Goal: Browse casually

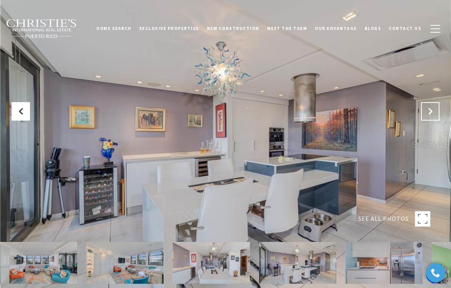
click at [431, 112] on icon "Next Slide" at bounding box center [431, 112] width 8 height 8
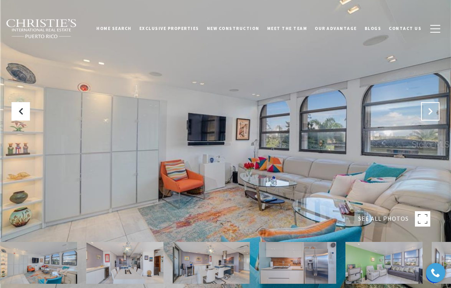
click at [431, 112] on icon "Next Slide" at bounding box center [431, 112] width 8 height 8
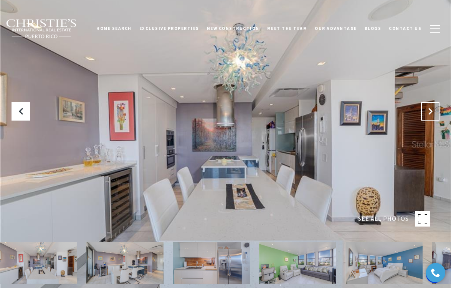
click at [431, 112] on icon "Next Slide" at bounding box center [431, 112] width 8 height 8
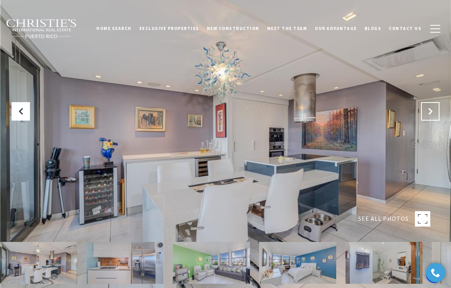
click at [431, 112] on icon "Next Slide" at bounding box center [431, 112] width 8 height 8
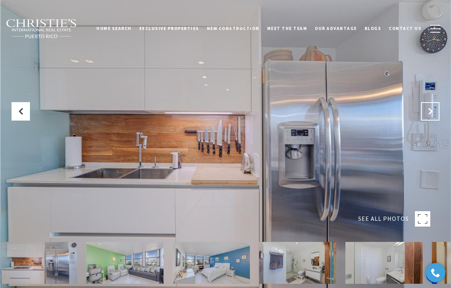
click at [431, 112] on icon "Next Slide" at bounding box center [431, 112] width 8 height 8
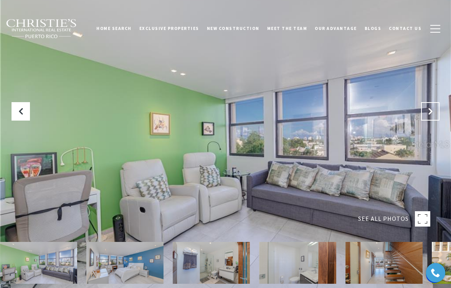
click at [431, 112] on icon "Next Slide" at bounding box center [431, 112] width 8 height 8
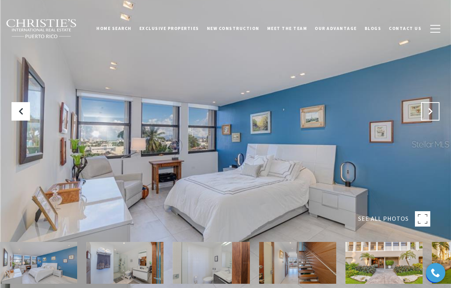
click at [431, 112] on icon "Next Slide" at bounding box center [431, 112] width 8 height 8
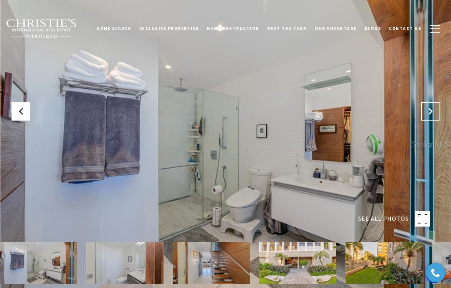
click at [431, 112] on icon "Next Slide" at bounding box center [431, 112] width 8 height 8
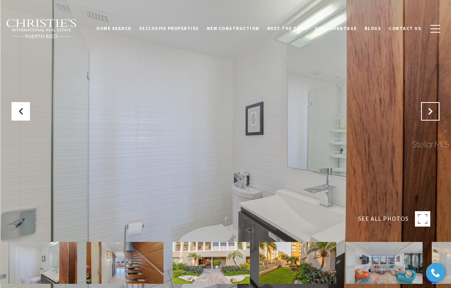
click at [431, 112] on icon "Next Slide" at bounding box center [431, 112] width 8 height 8
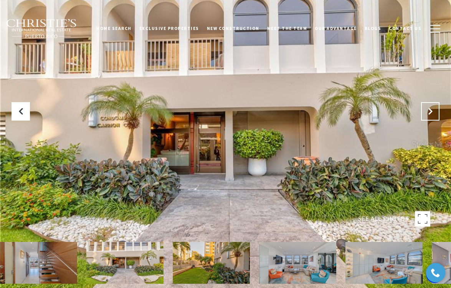
click at [431, 112] on icon "Next Slide" at bounding box center [431, 112] width 8 height 8
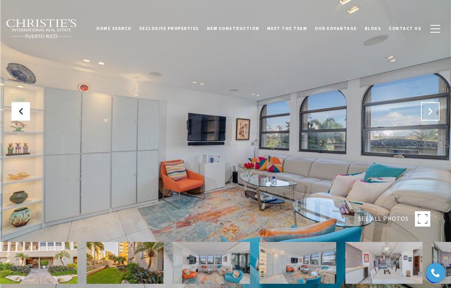
click at [431, 112] on icon "Next Slide" at bounding box center [431, 112] width 8 height 8
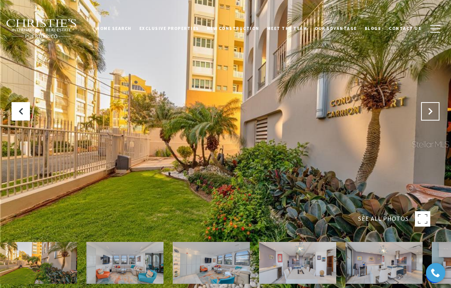
click at [431, 112] on icon "Next Slide" at bounding box center [431, 112] width 8 height 8
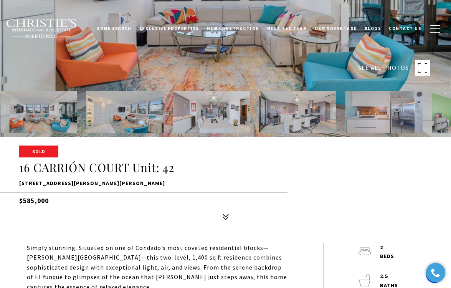
scroll to position [266, 0]
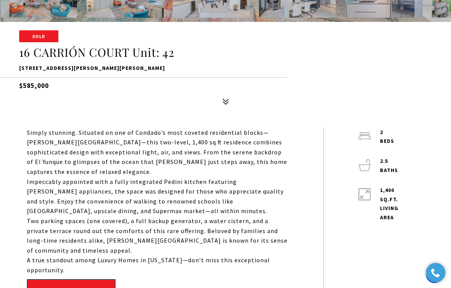
click at [231, 103] on icon at bounding box center [226, 102] width 12 height 12
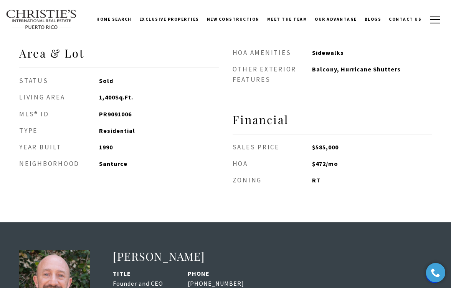
scroll to position [812, 0]
